Goal: Task Accomplishment & Management: Manage account settings

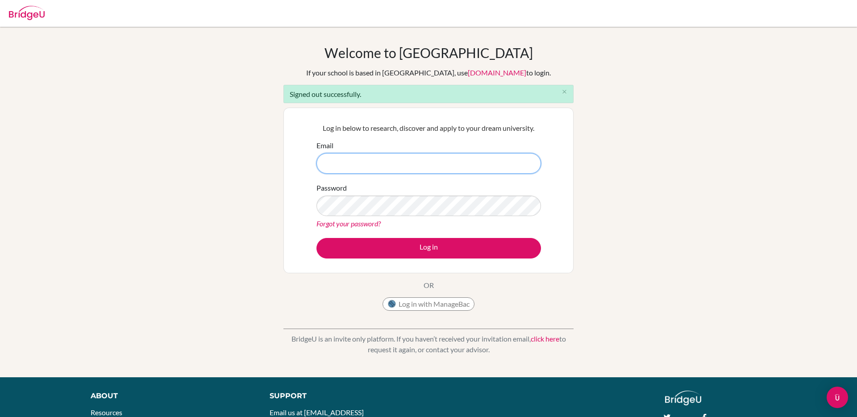
click at [385, 162] on input "Email" at bounding box center [428, 163] width 224 height 21
type input "[EMAIL_ADDRESS][DOMAIN_NAME]"
click at [316, 238] on button "Log in" at bounding box center [428, 248] width 224 height 21
click at [427, 159] on input "Email" at bounding box center [428, 163] width 224 height 21
type input "[EMAIL_ADDRESS][DOMAIN_NAME]"
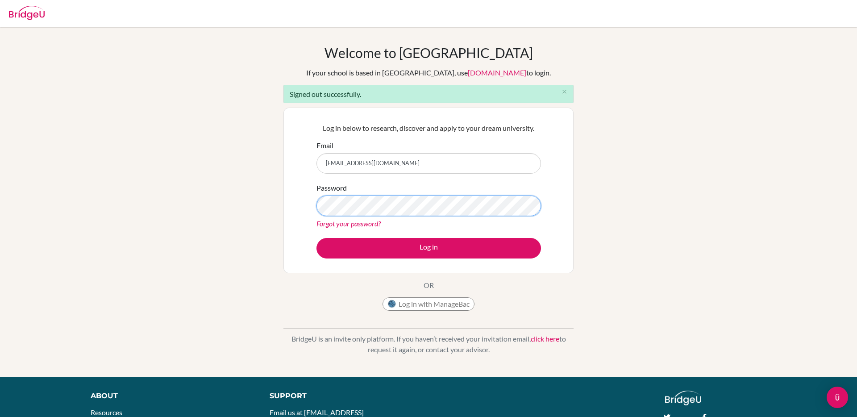
click at [316, 238] on button "Log in" at bounding box center [428, 248] width 224 height 21
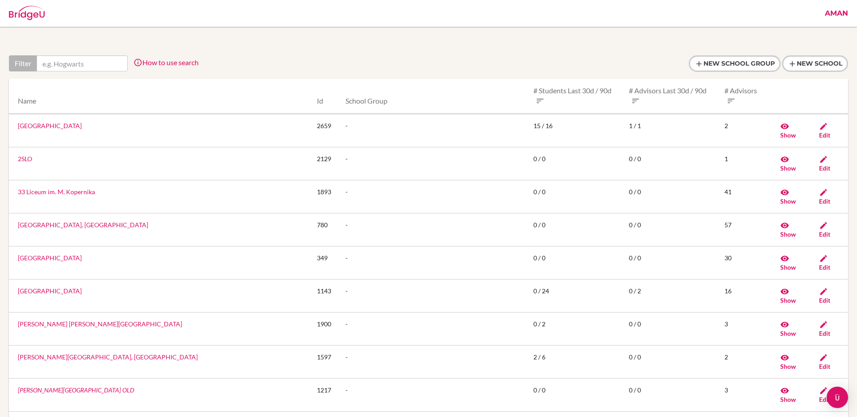
click at [842, 15] on link "Aman" at bounding box center [836, 13] width 32 height 27
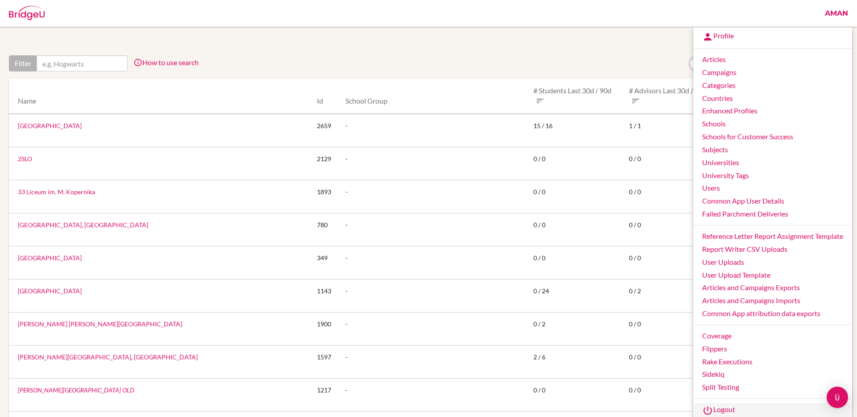
click at [720, 409] on link "Logout" at bounding box center [772, 410] width 159 height 14
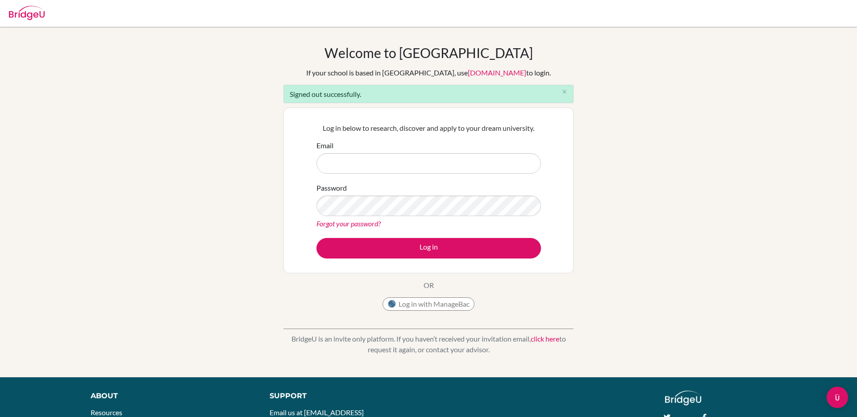
type input "aman.tank@bridge-u.com"
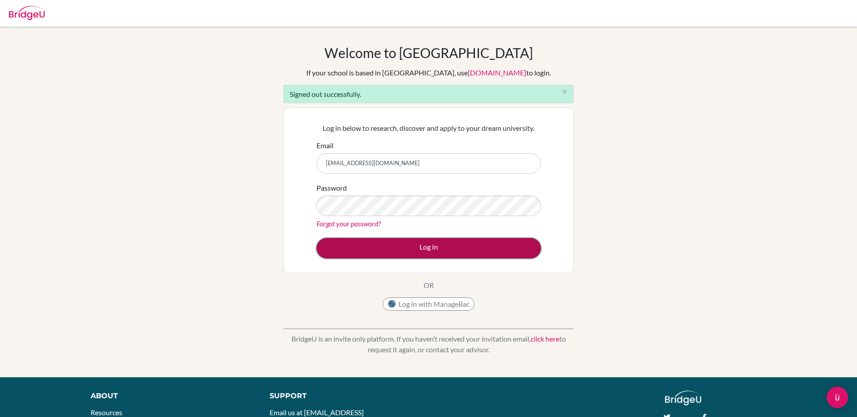
click at [406, 246] on button "Log in" at bounding box center [428, 248] width 224 height 21
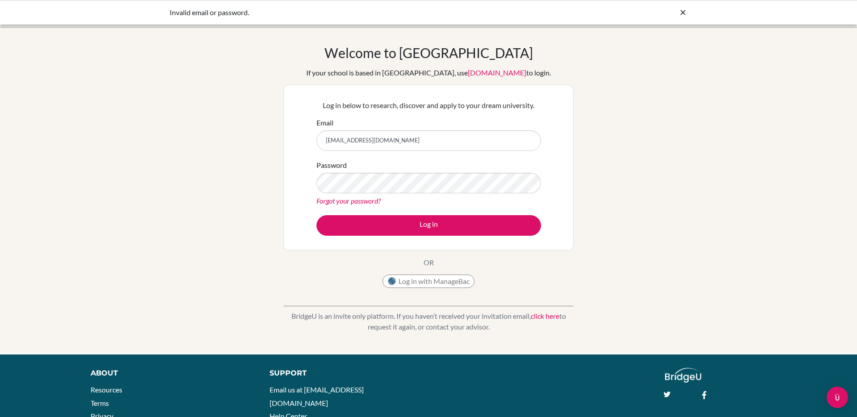
click at [682, 8] on icon at bounding box center [682, 12] width 9 height 9
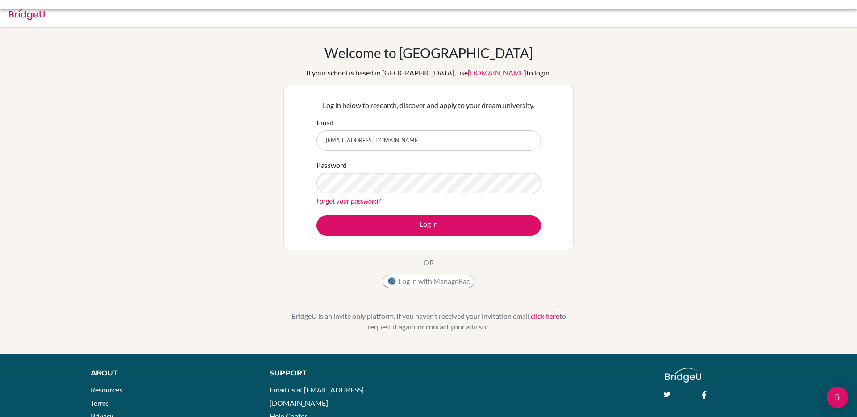
click at [682, 13] on body "Invalid email or password. Your browser is not supported by [PERSON_NAME]. Plea…" at bounding box center [428, 208] width 857 height 417
